Goal: Find contact information: Find contact information

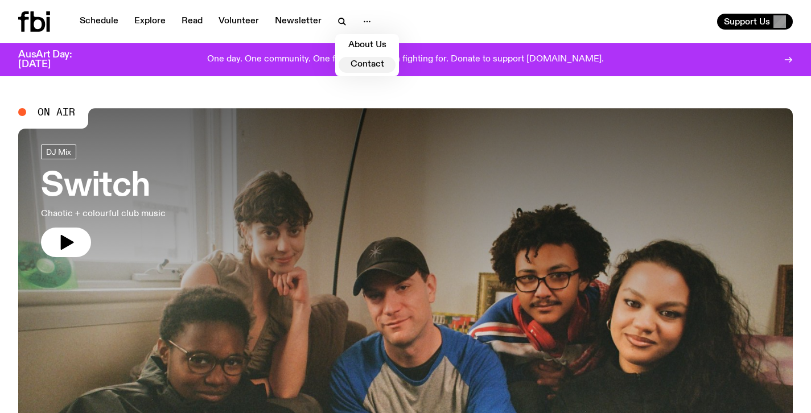
click at [365, 67] on link "Contact" at bounding box center [367, 65] width 57 height 16
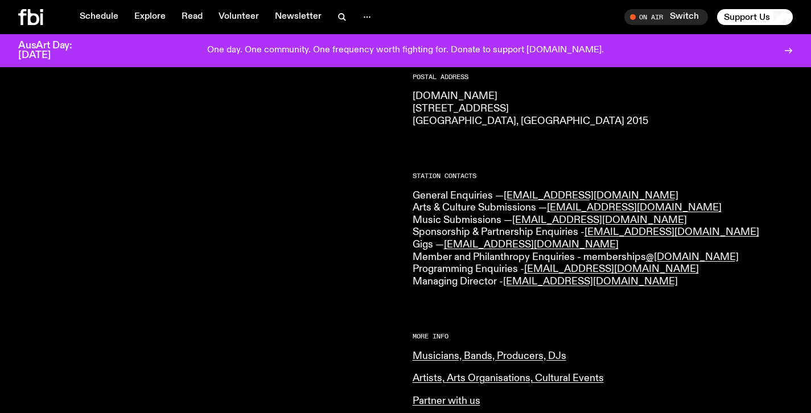
scroll to position [162, 0]
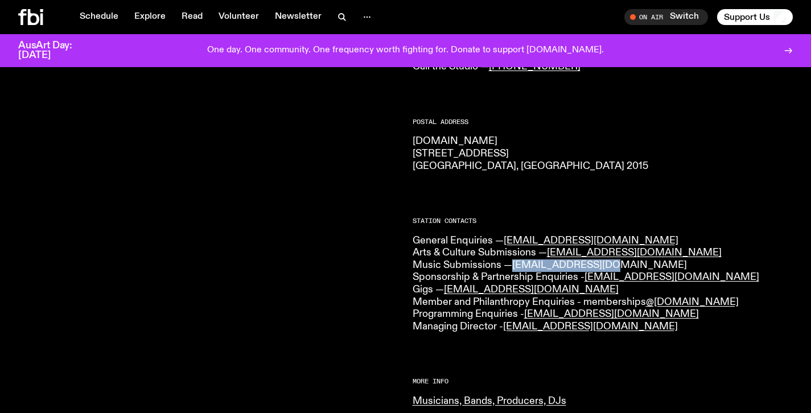
drag, startPoint x: 608, startPoint y: 264, endPoint x: 515, endPoint y: 264, distance: 92.2
click at [515, 264] on p "General Enquiries — [EMAIL_ADDRESS][DOMAIN_NAME] Arts & Culture Submissions — […" at bounding box center [602, 284] width 381 height 98
copy link "[EMAIL_ADDRESS][DOMAIN_NAME]"
